Goal: Information Seeking & Learning: Learn about a topic

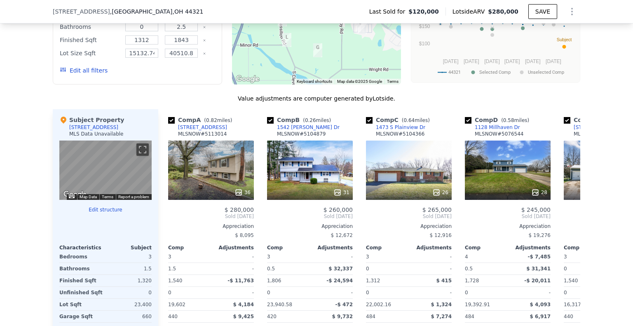
scroll to position [615, 0]
click at [568, 214] on icon at bounding box center [570, 216] width 5 height 8
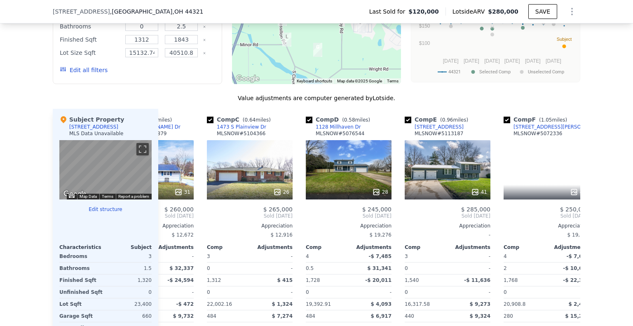
scroll to position [0, 198]
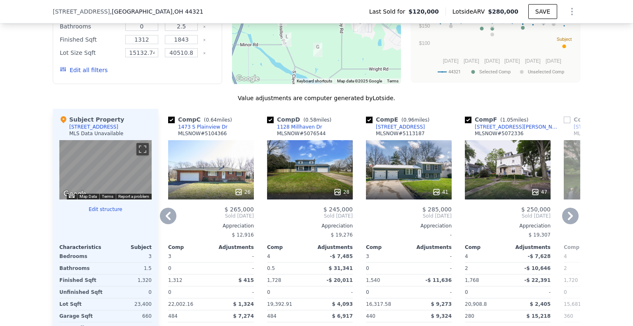
click at [568, 214] on icon at bounding box center [570, 216] width 5 height 8
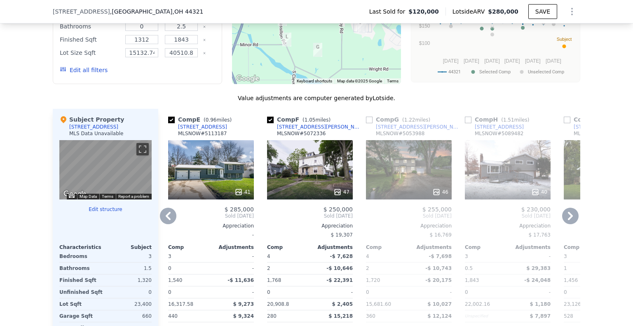
click at [568, 214] on icon at bounding box center [570, 216] width 5 height 8
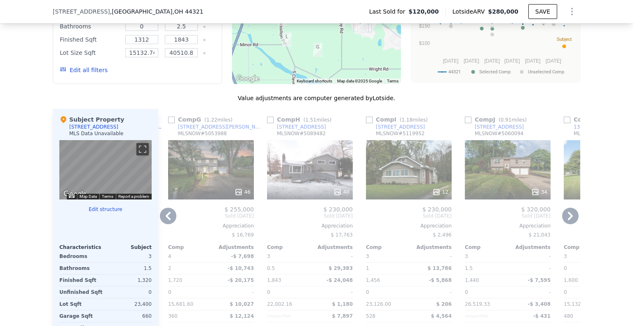
click at [568, 214] on icon at bounding box center [570, 216] width 5 height 8
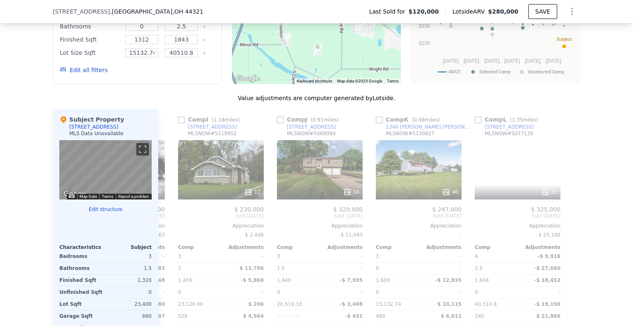
scroll to position [0, 785]
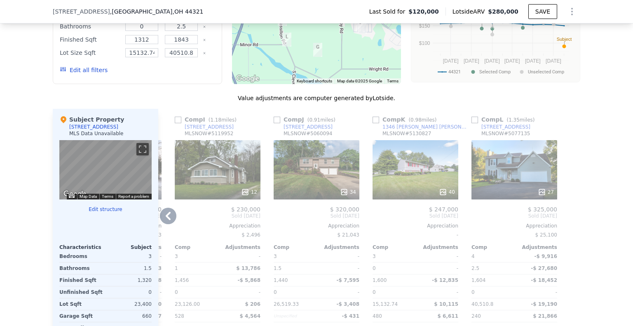
click at [568, 214] on div at bounding box center [573, 241] width 13 height 265
click at [166, 216] on icon at bounding box center [168, 216] width 5 height 8
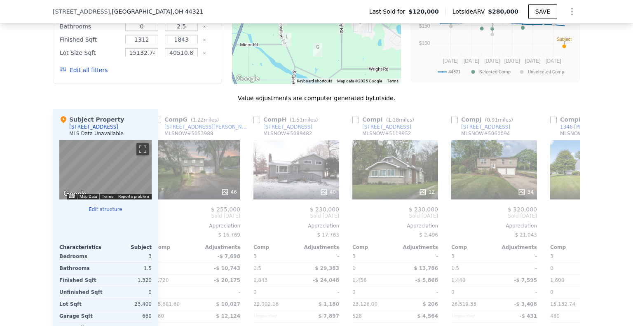
scroll to position [0, 587]
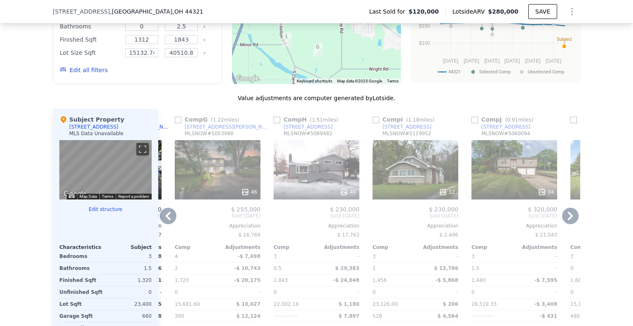
click at [167, 217] on div "Comp A ( 0.82 miles) [STREET_ADDRESS] # 5113014 36 $ 280,000 Sold [DATE] Apprec…" at bounding box center [369, 241] width 422 height 265
click at [167, 217] on icon at bounding box center [168, 216] width 16 height 16
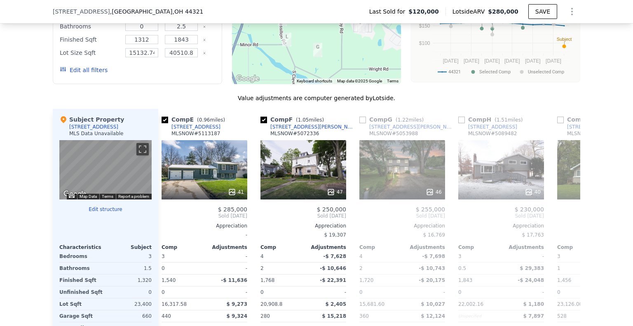
scroll to position [0, 389]
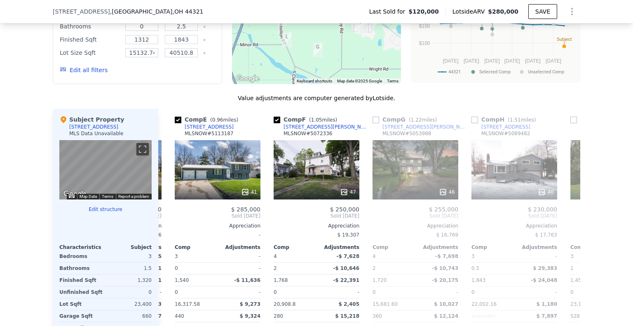
click at [167, 217] on div "Comp A ( 0.82 miles) [STREET_ADDRESS] # 5113014 36 $ 280,000 Sold [DATE] Apprec…" at bounding box center [369, 241] width 422 height 265
click at [167, 217] on icon at bounding box center [168, 216] width 16 height 16
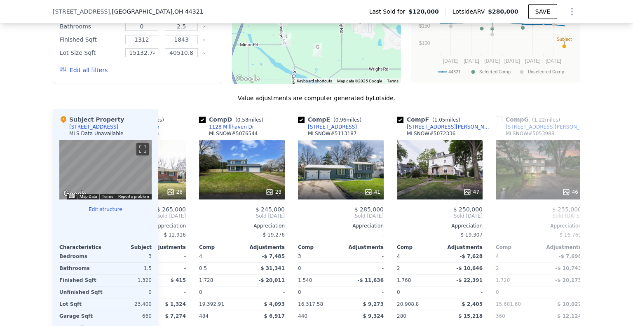
scroll to position [0, 191]
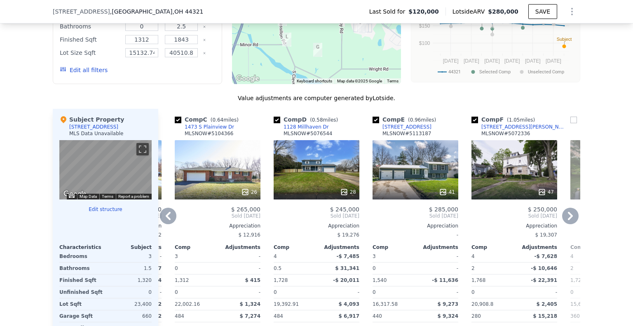
click at [167, 217] on icon at bounding box center [168, 216] width 16 height 16
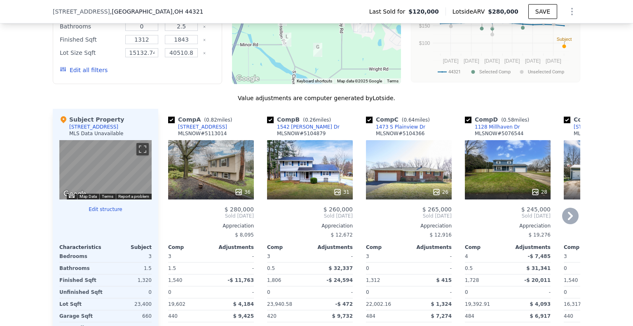
scroll to position [657, 0]
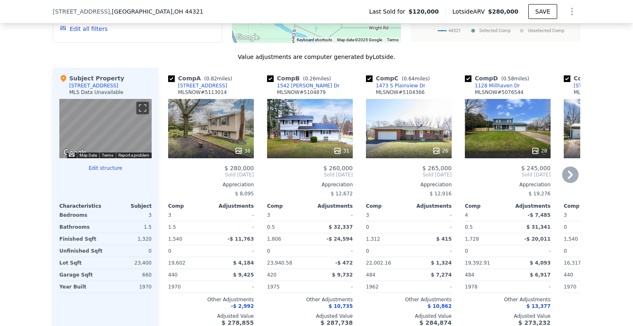
click at [301, 140] on div "31" at bounding box center [310, 128] width 86 height 59
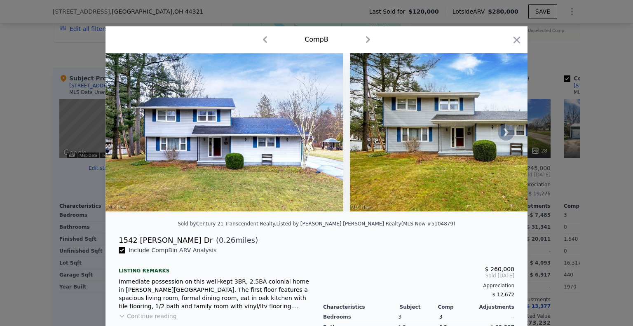
click at [504, 134] on icon at bounding box center [506, 132] width 5 height 8
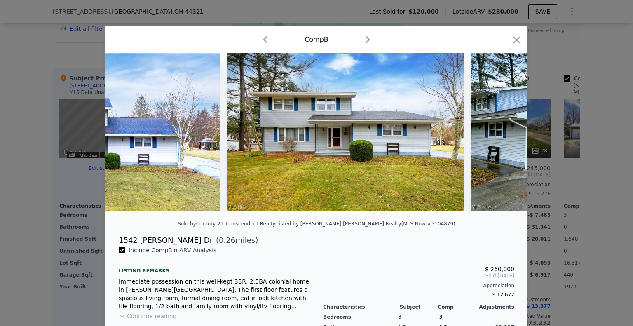
scroll to position [0, 198]
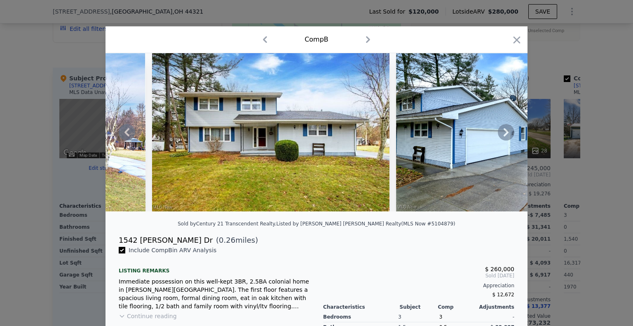
click at [504, 134] on div at bounding box center [317, 132] width 422 height 158
click at [504, 134] on icon at bounding box center [506, 132] width 5 height 8
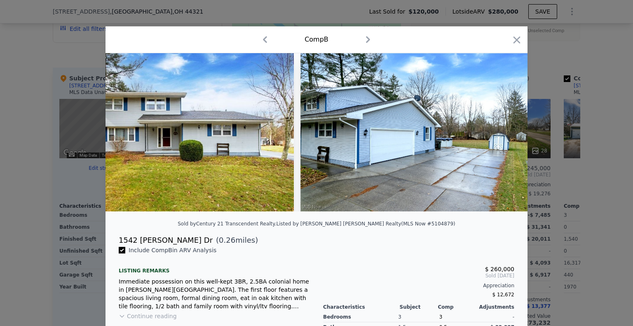
scroll to position [0, 396]
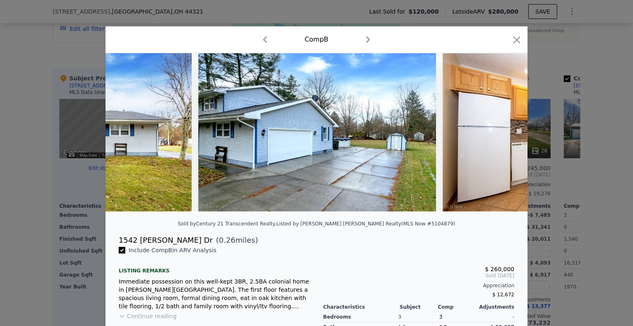
click at [503, 136] on div at bounding box center [317, 132] width 422 height 158
click at [501, 140] on icon at bounding box center [506, 132] width 16 height 16
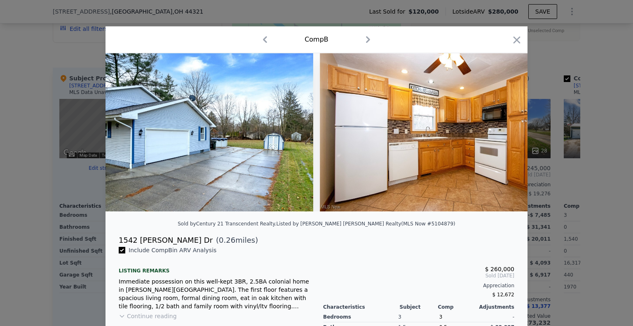
scroll to position [0, 594]
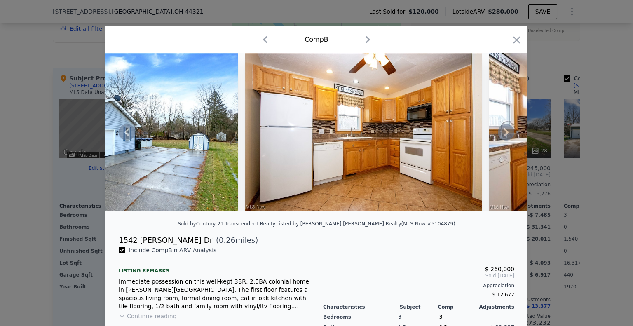
click at [501, 140] on div at bounding box center [317, 132] width 422 height 158
click at [501, 140] on icon at bounding box center [506, 132] width 16 height 16
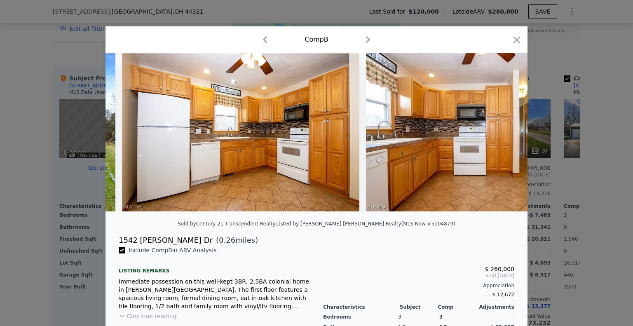
scroll to position [0, 792]
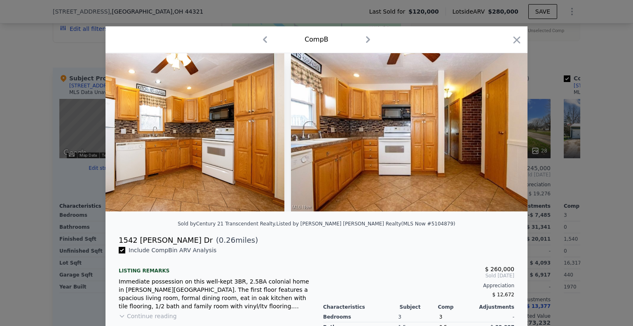
click at [501, 138] on div at bounding box center [317, 132] width 422 height 158
click at [504, 133] on icon at bounding box center [506, 132] width 5 height 8
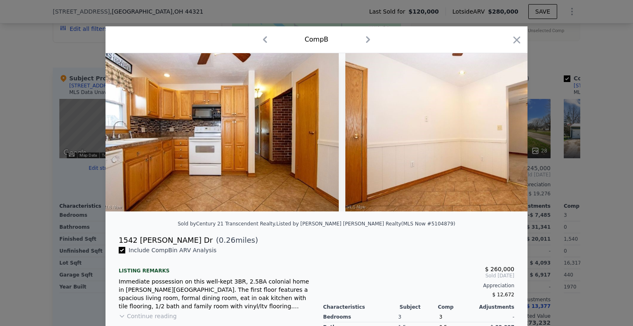
scroll to position [0, 990]
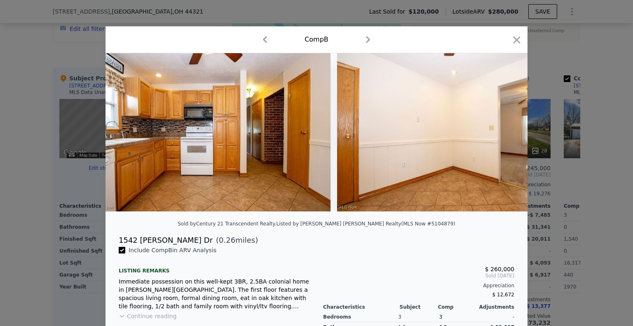
click at [503, 133] on div at bounding box center [317, 132] width 422 height 158
click at [504, 133] on icon at bounding box center [506, 132] width 5 height 8
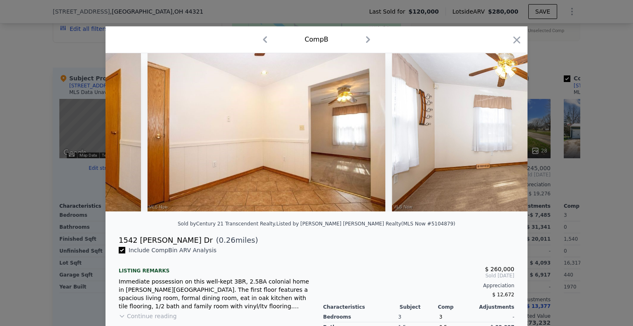
scroll to position [0, 1188]
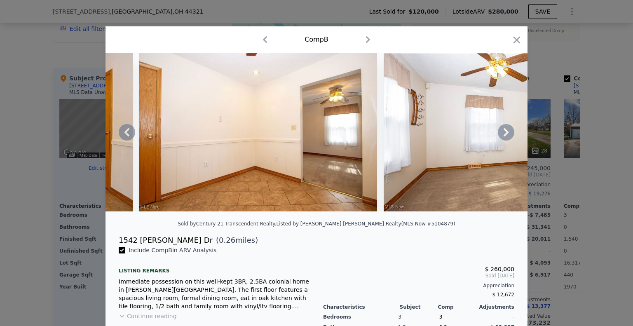
click at [503, 133] on div at bounding box center [317, 132] width 422 height 158
click at [504, 133] on icon at bounding box center [506, 132] width 5 height 8
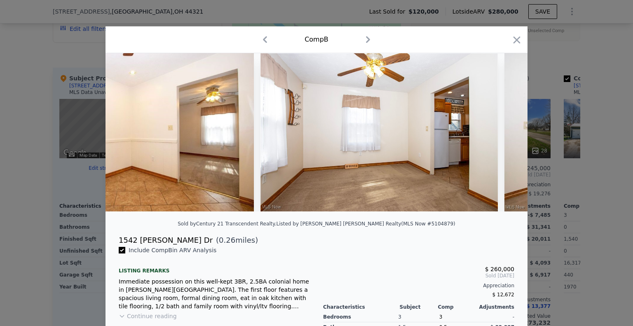
scroll to position [0, 1386]
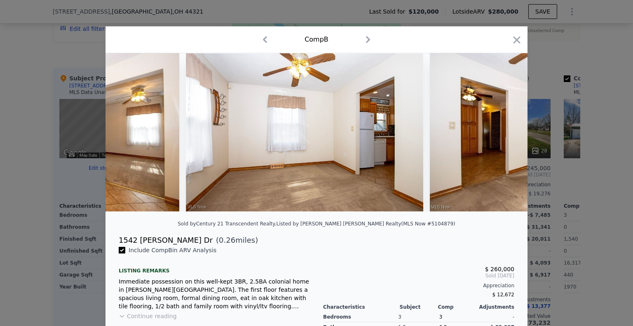
click at [503, 133] on div at bounding box center [317, 132] width 422 height 158
click at [504, 134] on icon at bounding box center [506, 132] width 5 height 8
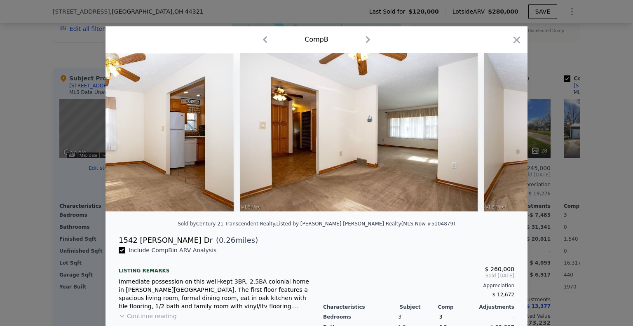
scroll to position [0, 1584]
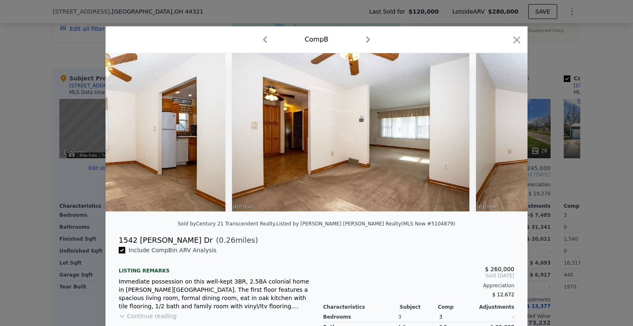
click at [502, 135] on div at bounding box center [317, 132] width 422 height 158
click at [502, 135] on icon at bounding box center [506, 132] width 16 height 16
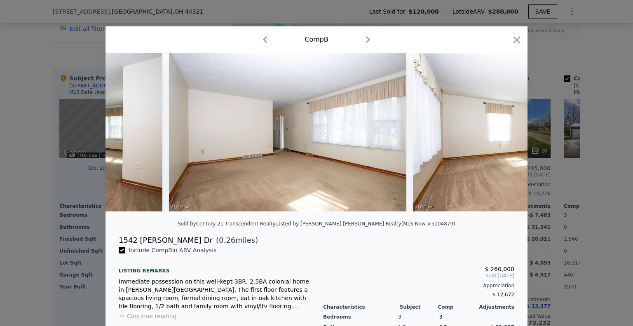
scroll to position [0, 1979]
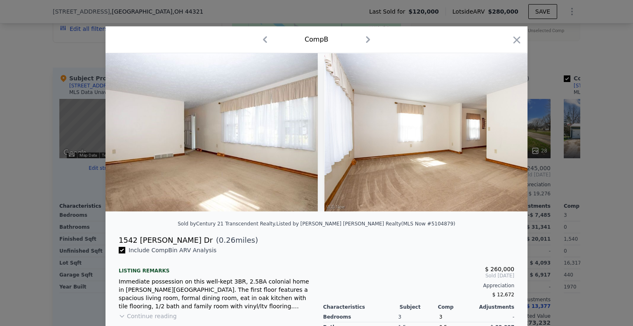
click at [502, 135] on img at bounding box center [444, 132] width 238 height 158
click at [502, 135] on icon at bounding box center [506, 132] width 16 height 16
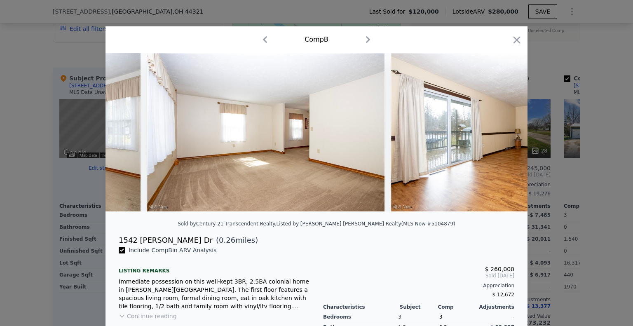
scroll to position [0, 2177]
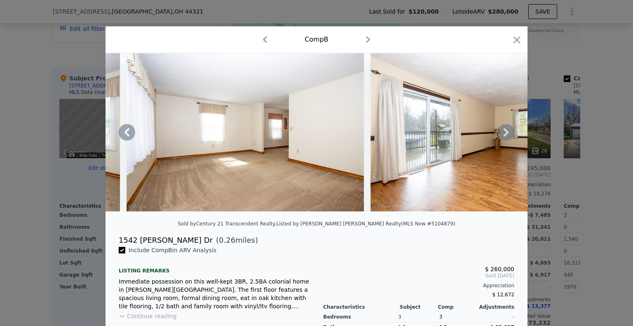
click at [501, 136] on icon at bounding box center [506, 132] width 16 height 16
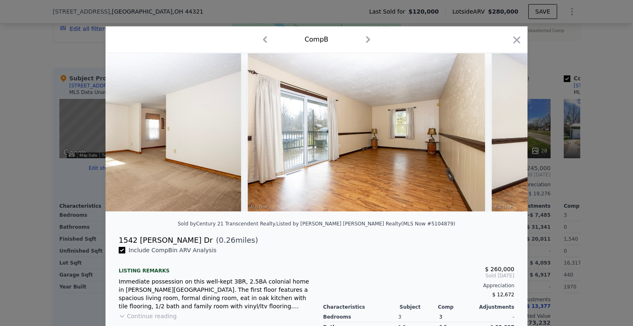
scroll to position [0, 2375]
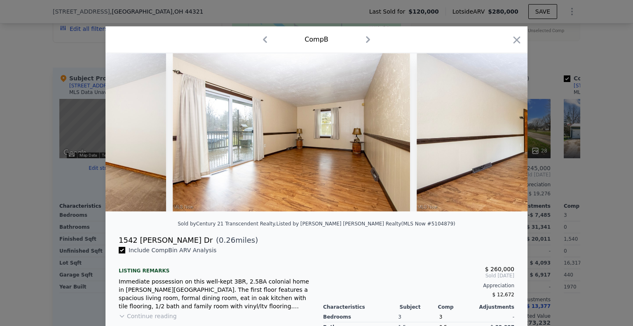
click at [501, 136] on img at bounding box center [536, 132] width 238 height 158
click at [501, 136] on icon at bounding box center [506, 132] width 16 height 16
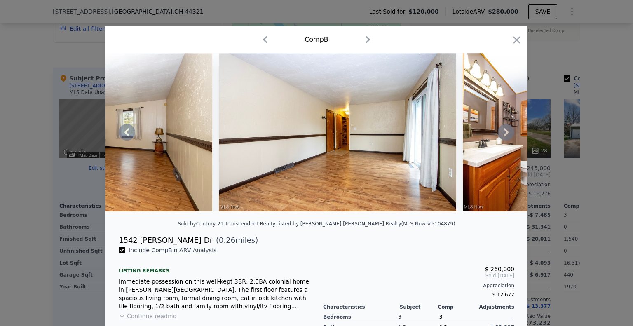
click at [501, 136] on icon at bounding box center [506, 132] width 16 height 16
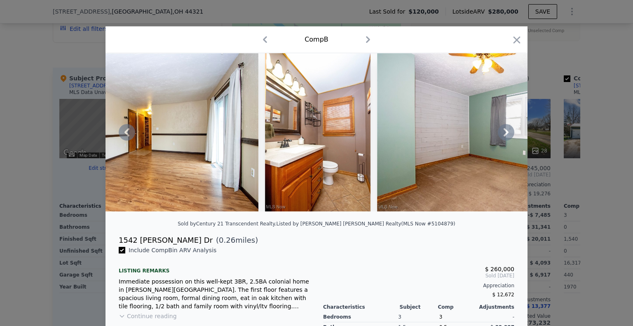
click at [501, 136] on icon at bounding box center [506, 132] width 16 height 16
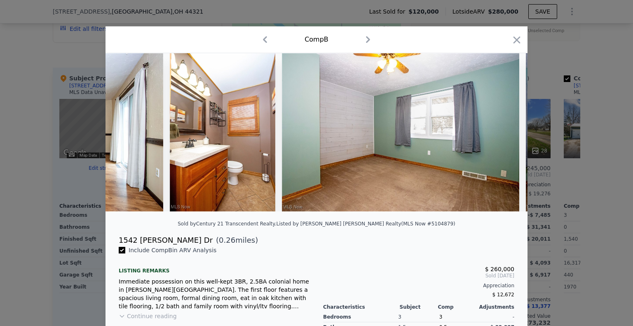
scroll to position [0, 2969]
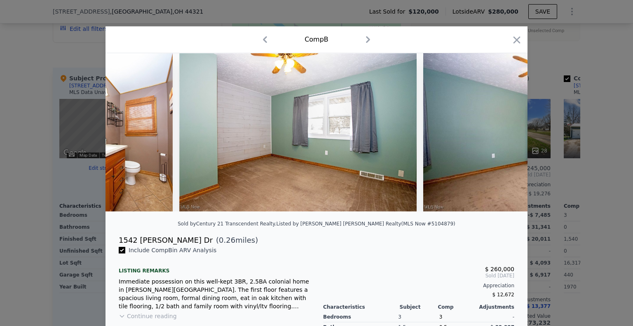
click at [501, 136] on div at bounding box center [317, 132] width 422 height 158
click at [501, 136] on icon at bounding box center [506, 132] width 16 height 16
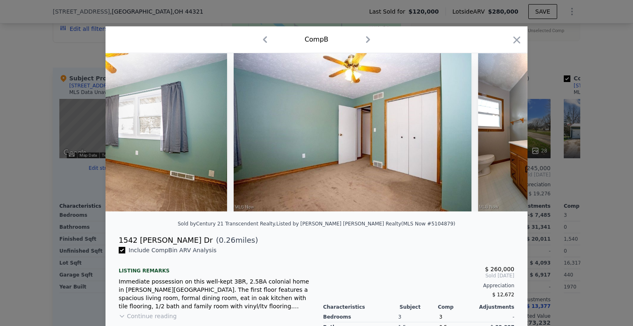
scroll to position [0, 3167]
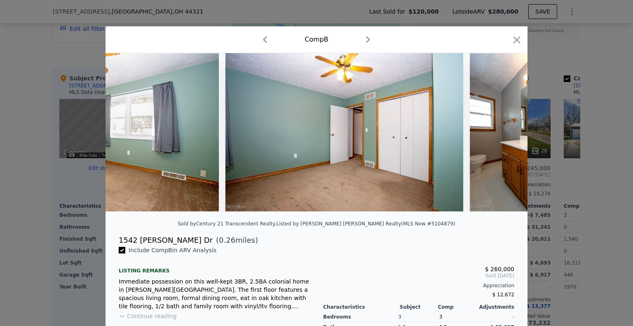
click at [501, 136] on div at bounding box center [317, 132] width 422 height 158
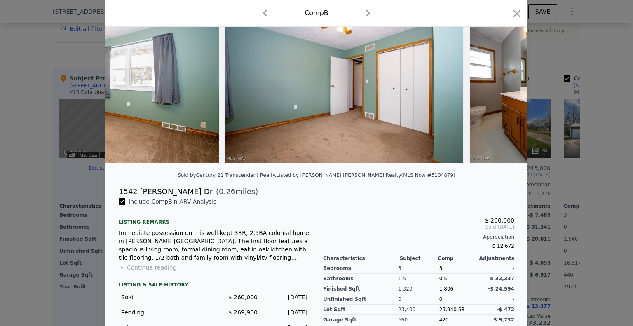
scroll to position [122, 0]
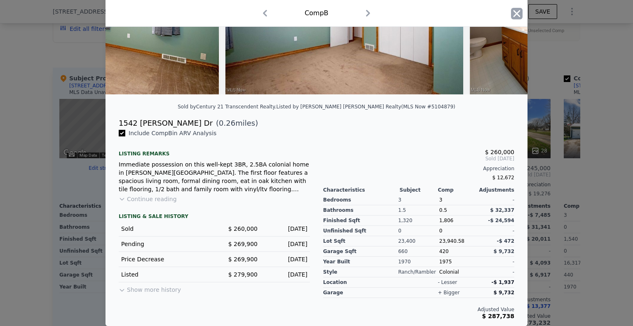
click at [514, 15] on icon "button" at bounding box center [517, 14] width 12 height 12
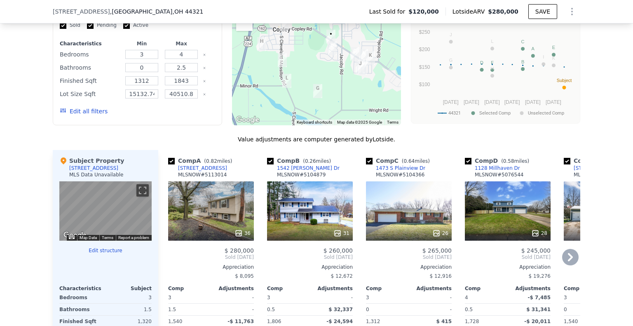
scroll to position [615, 0]
